Goal: Entertainment & Leisure: Consume media (video, audio)

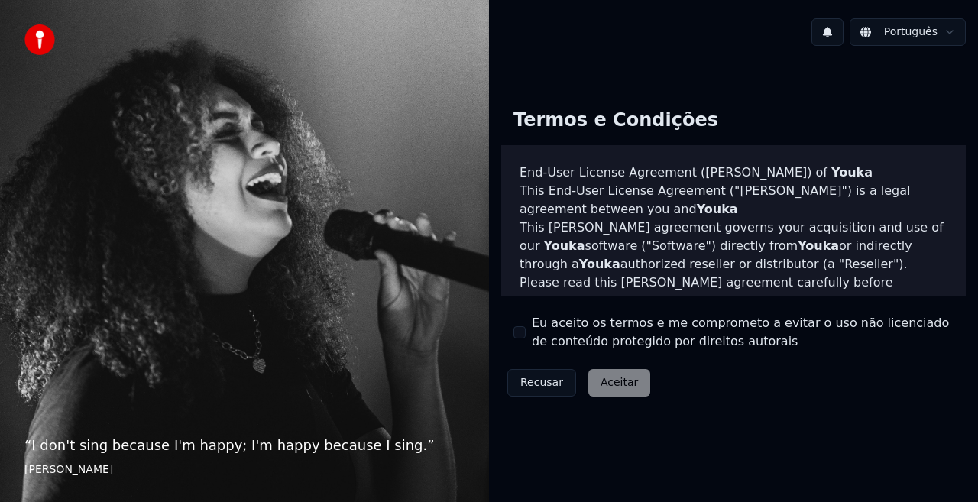
click at [526, 326] on div "Eu aceito os termos e me comprometo a evitar o uso não licenciado de conteúdo p…" at bounding box center [734, 332] width 440 height 37
click at [521, 334] on button "Eu aceito os termos e me comprometo a evitar o uso não licenciado de conteúdo p…" at bounding box center [520, 332] width 12 height 12
click at [617, 381] on button "Aceitar" at bounding box center [620, 383] width 62 height 28
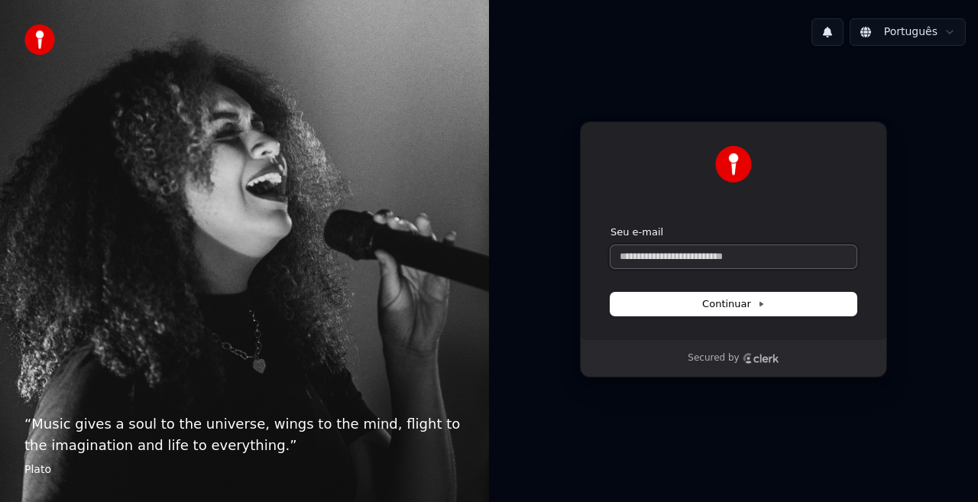
click at [663, 258] on input "Seu e-mail" at bounding box center [734, 256] width 246 height 23
type input "*"
click at [717, 310] on span "Continuar" at bounding box center [733, 304] width 63 height 14
type input "**********"
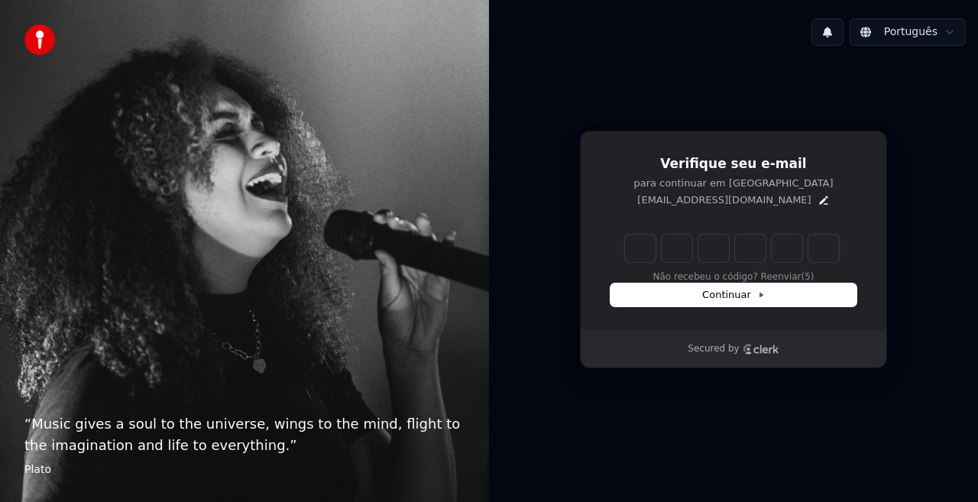
type input "*"
type input "**"
type input "*"
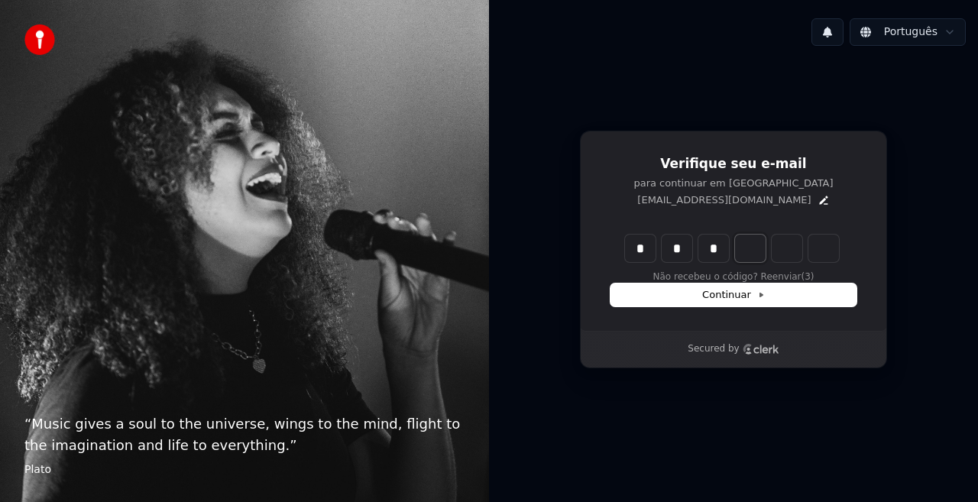
type input "***"
type input "*"
type input "****"
type input "*"
type input "******"
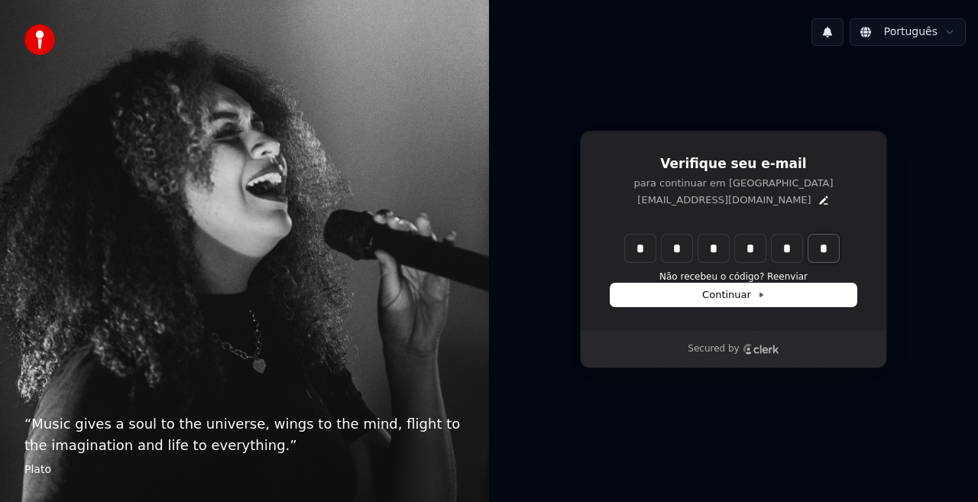
type input "*"
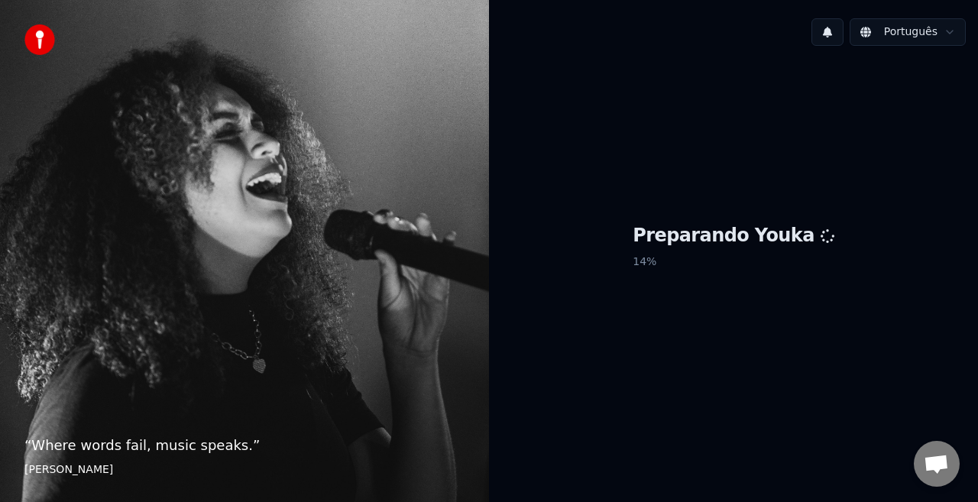
click at [663, 249] on p "14 %" at bounding box center [734, 262] width 202 height 28
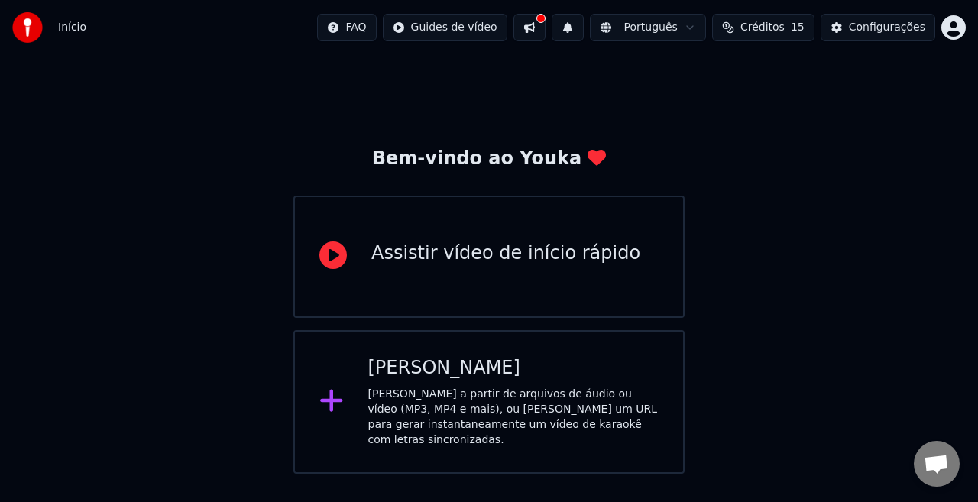
click at [403, 248] on div "Assistir vídeo de início rápido" at bounding box center [505, 254] width 269 height 24
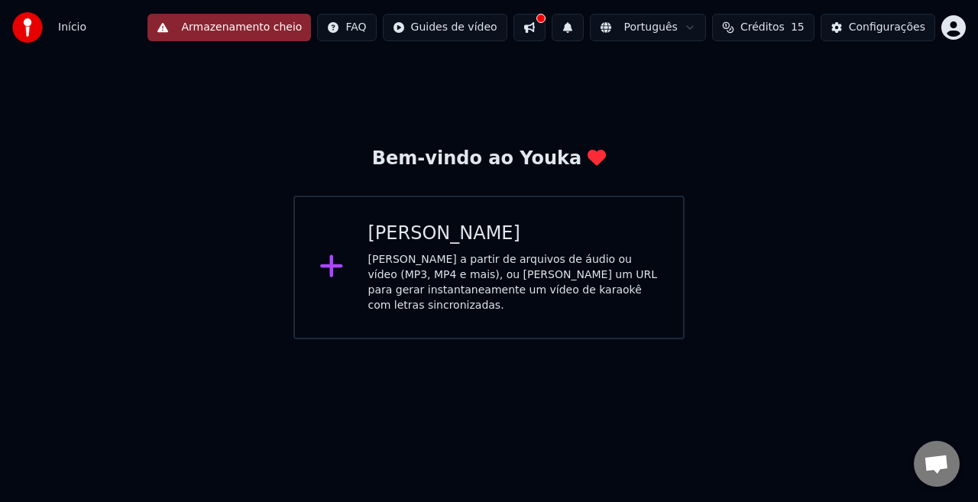
click at [456, 253] on div "Crie karaokê a partir de arquivos de áudio ou vídeo (MP3, MP4 e mais), ou cole …" at bounding box center [513, 282] width 291 height 61
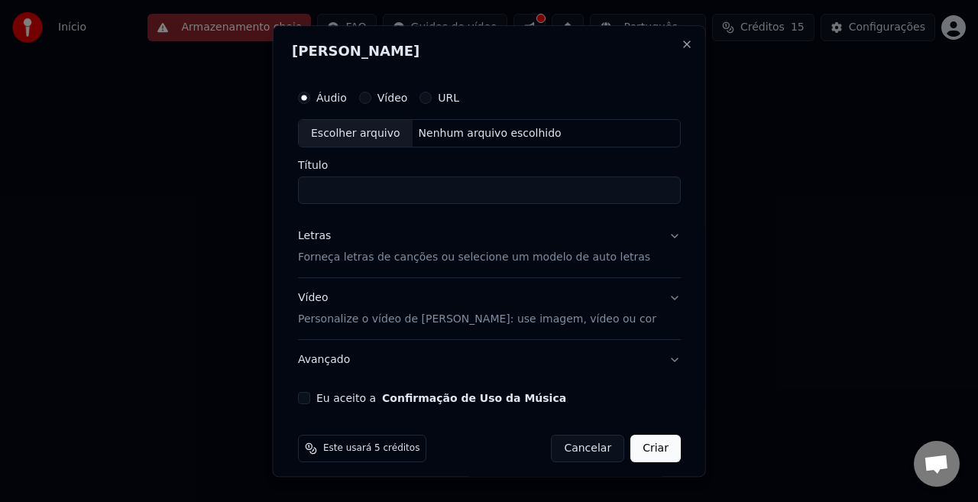
click at [375, 133] on div "Escolher arquivo" at bounding box center [356, 134] width 114 height 28
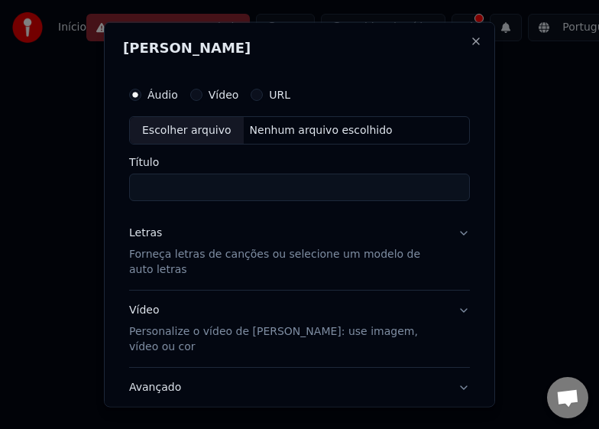
click at [199, 179] on input "Título" at bounding box center [299, 188] width 341 height 28
click at [425, 255] on p "Forneça letras de canções ou selecione um modelo de auto letras" at bounding box center [287, 262] width 316 height 31
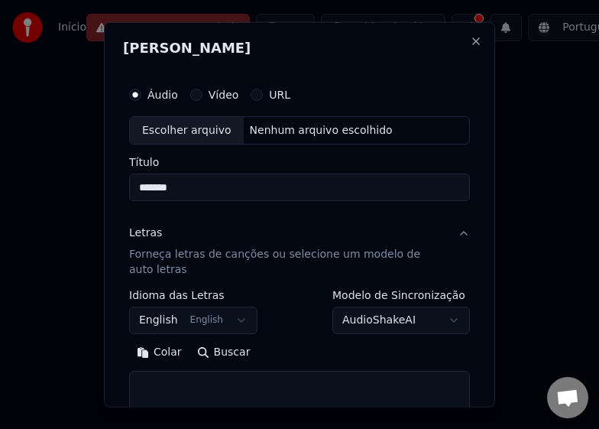
click at [437, 233] on button "Letras Forneça letras de canções ou selecione um modelo de auto letras" at bounding box center [299, 251] width 341 height 76
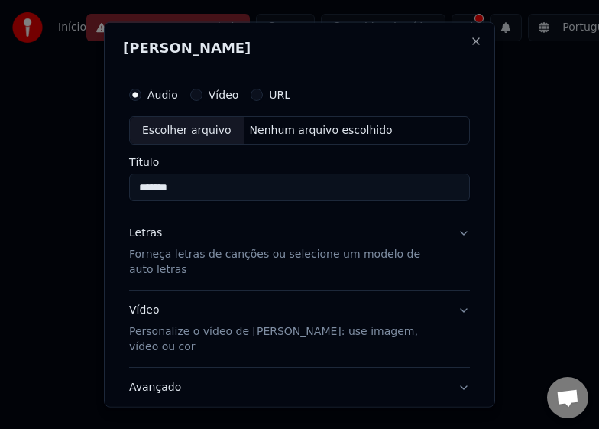
click at [190, 193] on input "*******" at bounding box center [299, 188] width 341 height 28
type input "*******"
click at [194, 96] on button "Vídeo" at bounding box center [196, 94] width 12 height 12
click at [143, 91] on div "Áudio" at bounding box center [153, 94] width 49 height 12
click at [209, 188] on input "Título" at bounding box center [299, 188] width 341 height 28
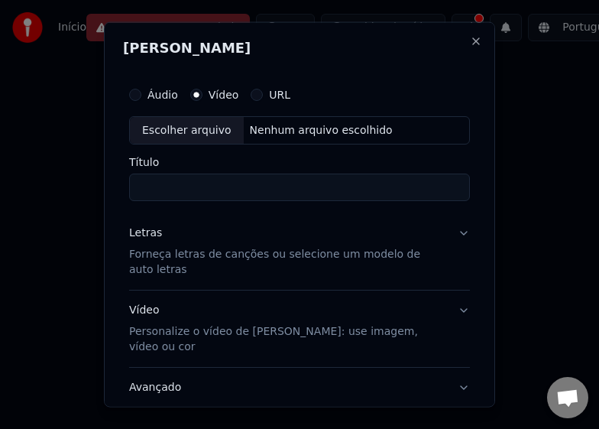
type input "*"
type input "******"
click at [199, 248] on p "Forneça letras de canções ou selecione um modelo de auto letras" at bounding box center [287, 262] width 316 height 31
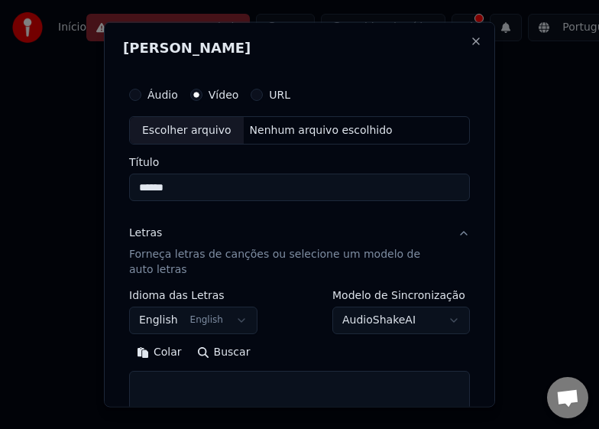
scroll to position [51, 0]
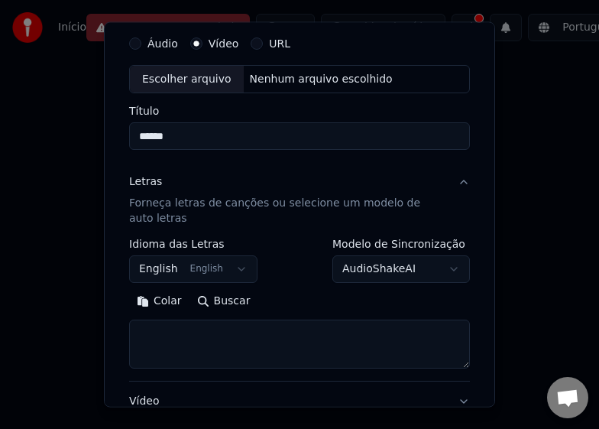
click at [205, 276] on button "English English" at bounding box center [193, 269] width 128 height 28
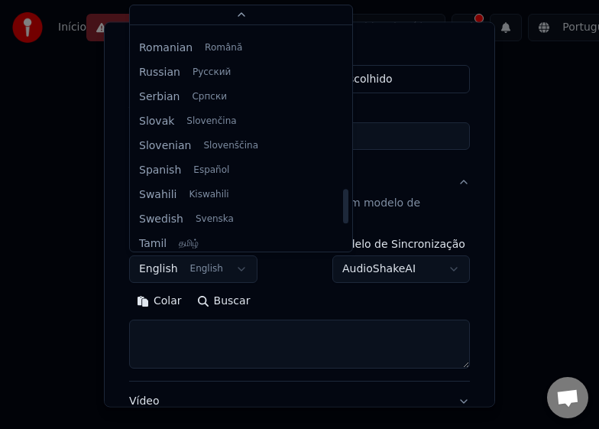
scroll to position [1173, 0]
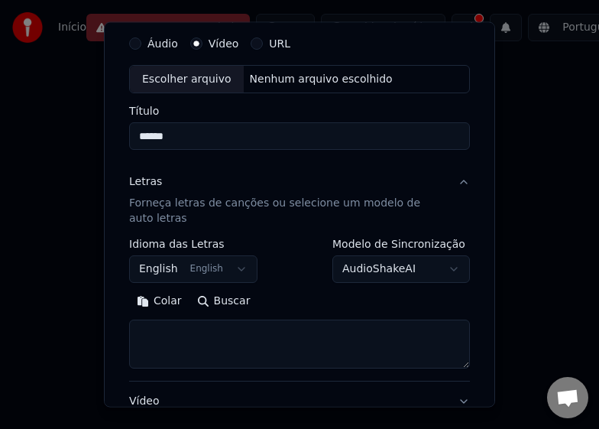
click at [251, 44] on button "URL" at bounding box center [257, 43] width 12 height 12
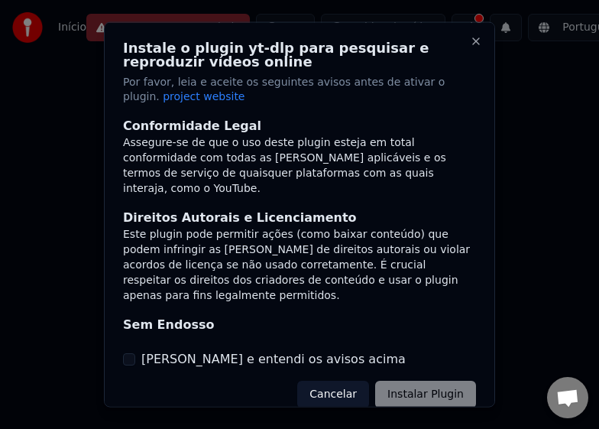
click at [395, 391] on div "Cancelar Instalar Plugin" at bounding box center [386, 395] width 179 height 28
click at [316, 385] on button "Cancelar" at bounding box center [333, 395] width 72 height 28
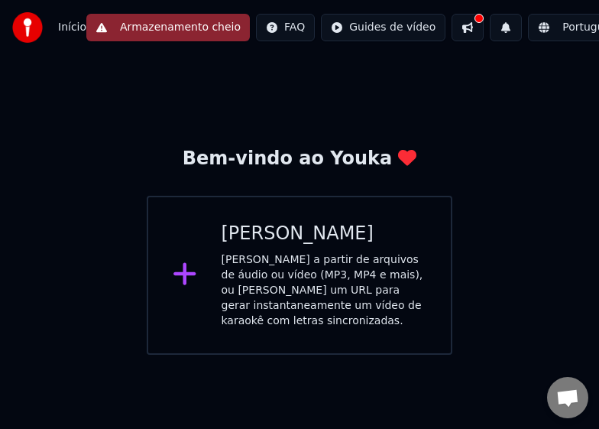
click at [263, 222] on div "Criar Karaokê" at bounding box center [325, 234] width 206 height 24
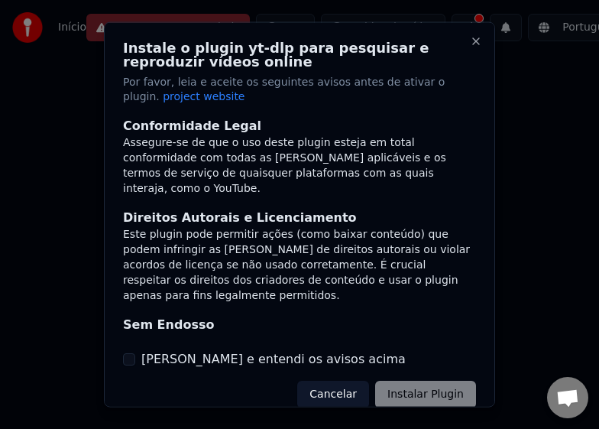
drag, startPoint x: 96, startPoint y: 101, endPoint x: 109, endPoint y: 109, distance: 14.4
click at [98, 104] on div at bounding box center [299, 214] width 599 height 429
drag, startPoint x: 69, startPoint y: 148, endPoint x: 297, endPoint y: 304, distance: 277.1
click at [77, 156] on div at bounding box center [299, 214] width 599 height 429
click at [341, 393] on button "Cancelar" at bounding box center [333, 395] width 72 height 28
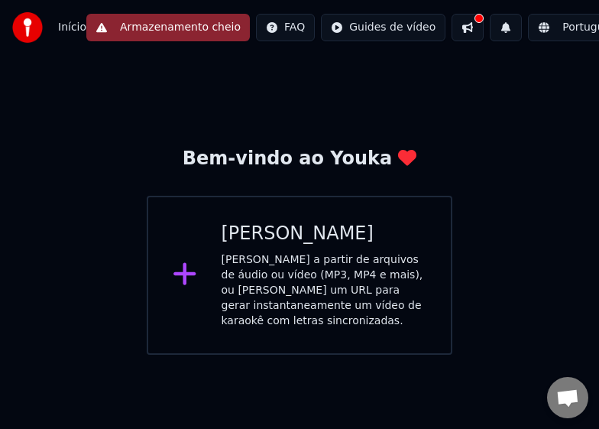
click at [103, 35] on button "Armazenamento cheio" at bounding box center [168, 28] width 164 height 28
drag, startPoint x: 89, startPoint y: 21, endPoint x: 46, endPoint y: 32, distance: 44.1
click at [88, 21] on button "Armazenamento cheio" at bounding box center [168, 28] width 164 height 28
click at [46, 32] on div at bounding box center [32, 27] width 40 height 31
click at [68, 26] on span "Início" at bounding box center [72, 27] width 28 height 15
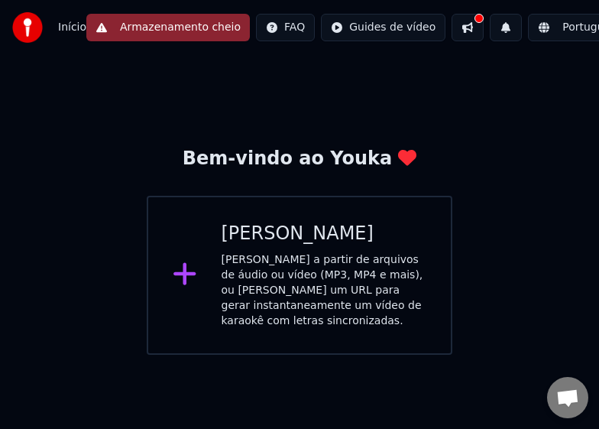
click at [27, 30] on img at bounding box center [27, 27] width 31 height 31
click at [121, 31] on button "Armazenamento cheio" at bounding box center [168, 28] width 164 height 28
drag, startPoint x: 131, startPoint y: 30, endPoint x: 162, endPoint y: 28, distance: 30.7
click at [138, 29] on button "Armazenamento cheio" at bounding box center [168, 28] width 164 height 28
drag, startPoint x: 162, startPoint y: 28, endPoint x: 171, endPoint y: 26, distance: 9.3
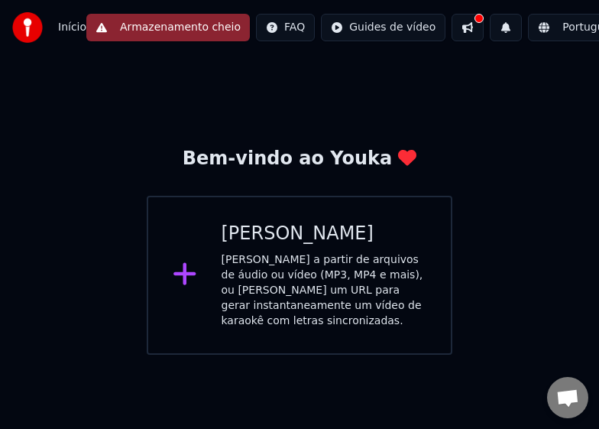
click at [164, 28] on button "Armazenamento cheio" at bounding box center [168, 28] width 164 height 28
click at [171, 26] on button "Armazenamento cheio" at bounding box center [168, 28] width 164 height 28
click at [174, 26] on button "Armazenamento cheio" at bounding box center [168, 28] width 164 height 28
drag, startPoint x: 144, startPoint y: 33, endPoint x: 86, endPoint y: 31, distance: 58.1
click at [143, 33] on button "Armazenamento cheio" at bounding box center [168, 28] width 164 height 28
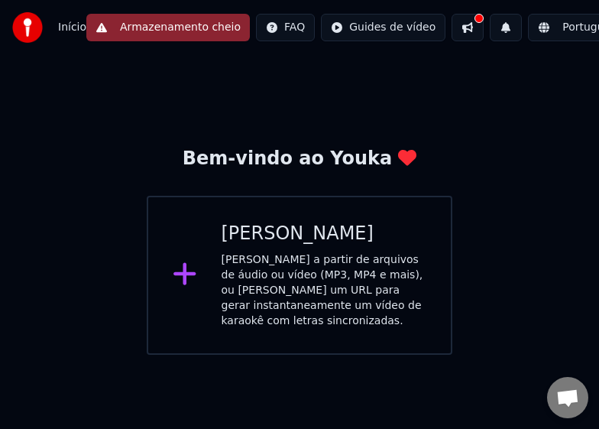
click at [86, 31] on button "Armazenamento cheio" at bounding box center [168, 28] width 164 height 28
drag, startPoint x: 67, startPoint y: 29, endPoint x: 183, endPoint y: 135, distance: 157.4
click at [68, 30] on span "Início" at bounding box center [72, 27] width 28 height 15
click at [267, 222] on div "Criar Karaokê" at bounding box center [325, 234] width 206 height 24
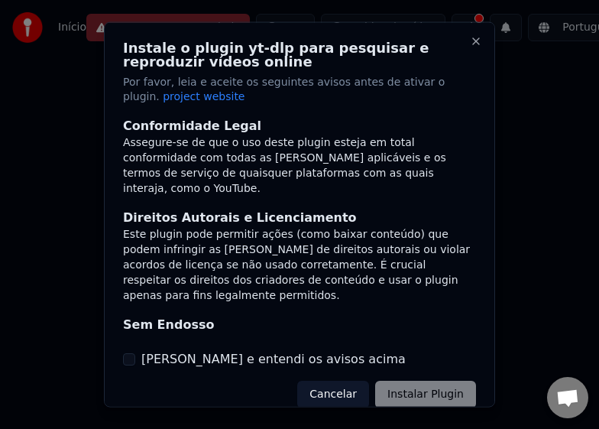
click at [341, 390] on button "Cancelar" at bounding box center [333, 395] width 72 height 28
